Goal: Task Accomplishment & Management: Use online tool/utility

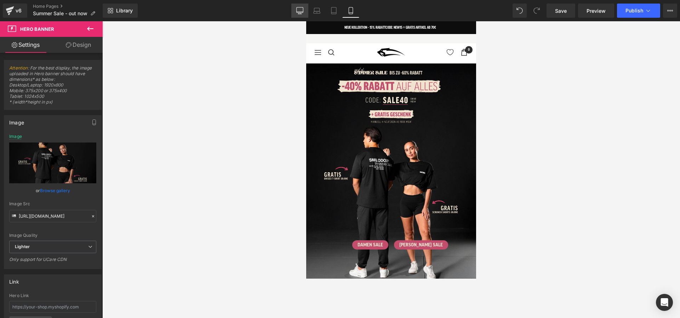
click at [299, 6] on link "Desktop" at bounding box center [300, 11] width 17 height 14
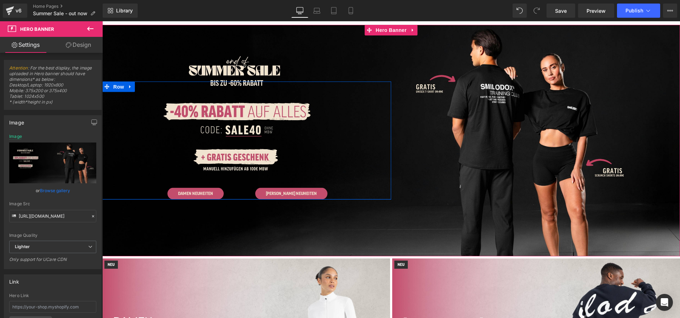
scroll to position [32, 0]
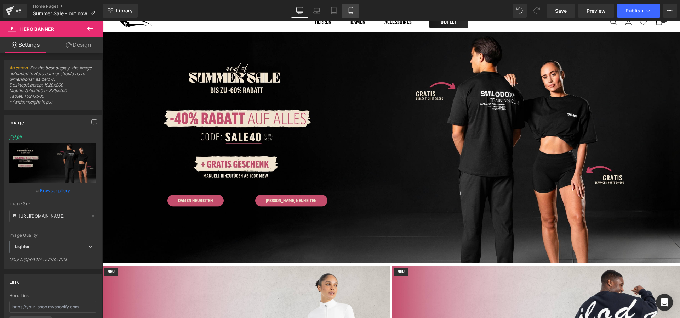
click at [351, 11] on icon at bounding box center [351, 10] width 7 height 7
type input "[URL][DOMAIN_NAME]"
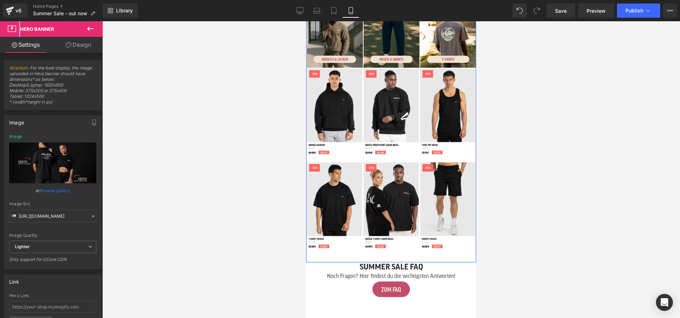
scroll to position [637, 0]
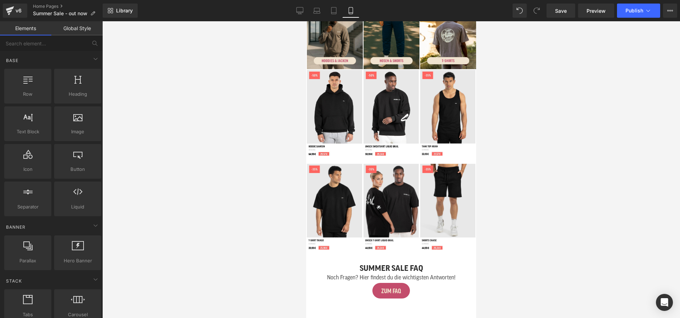
click at [531, 116] on div at bounding box center [391, 169] width 578 height 296
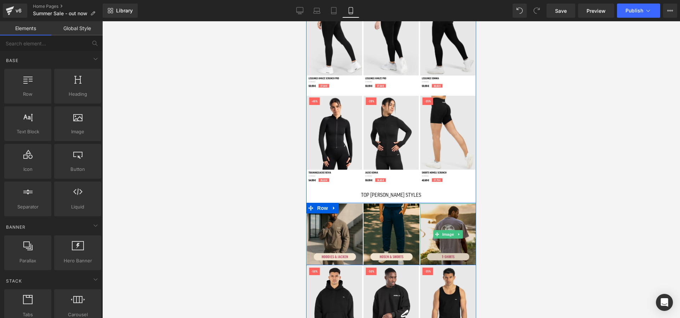
scroll to position [440, 0]
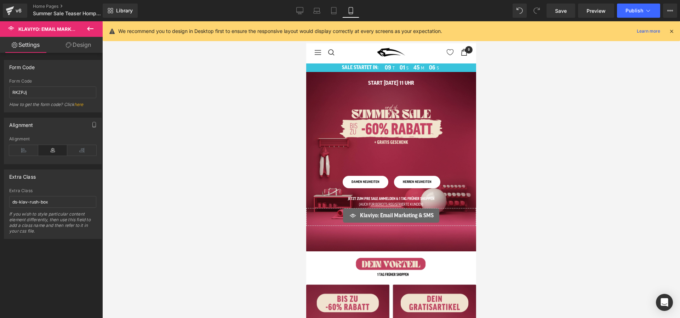
click at [512, 84] on div at bounding box center [391, 169] width 578 height 296
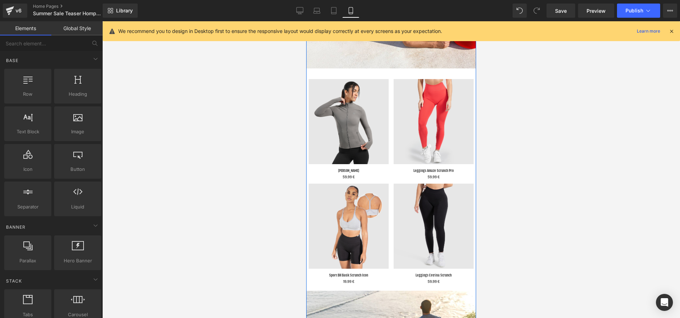
scroll to position [646, 0]
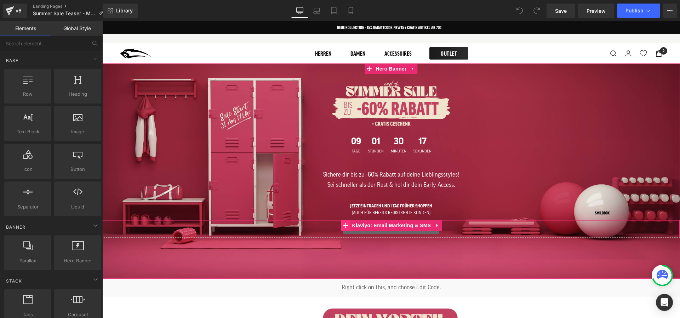
click at [349, 225] on icon at bounding box center [346, 225] width 5 height 5
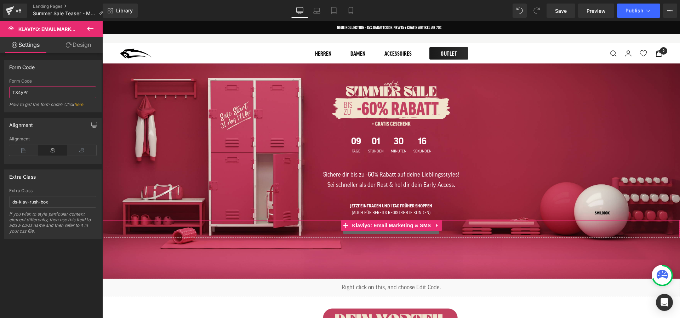
click at [51, 94] on input "TX4yPr" at bounding box center [52, 92] width 87 height 12
click at [639, 9] on span "Publish" at bounding box center [635, 11] width 18 height 6
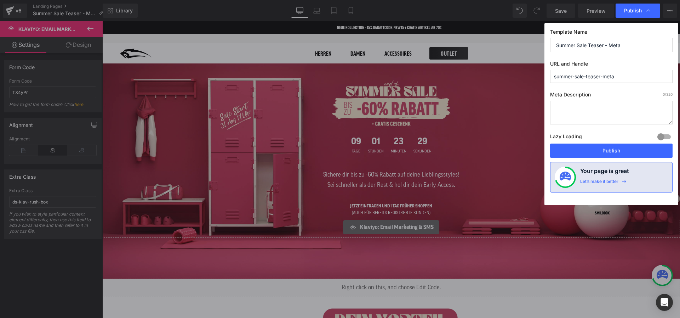
click at [586, 75] on input "summer-sale-teaser-meta" at bounding box center [611, 76] width 123 height 13
click at [597, 75] on input "summer-sale-teaser-meta" at bounding box center [611, 76] width 123 height 13
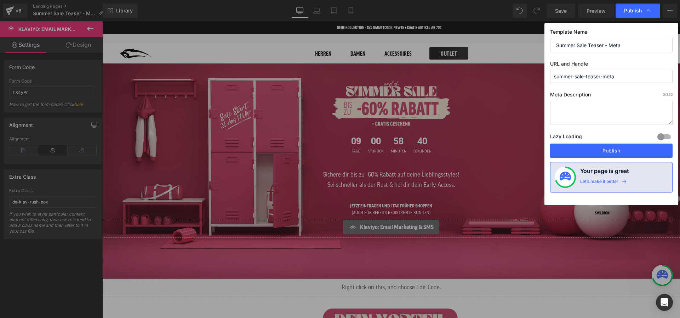
click at [597, 75] on input "summer-sale-teaser-meta" at bounding box center [611, 76] width 123 height 13
